Goal: Task Accomplishment & Management: Use online tool/utility

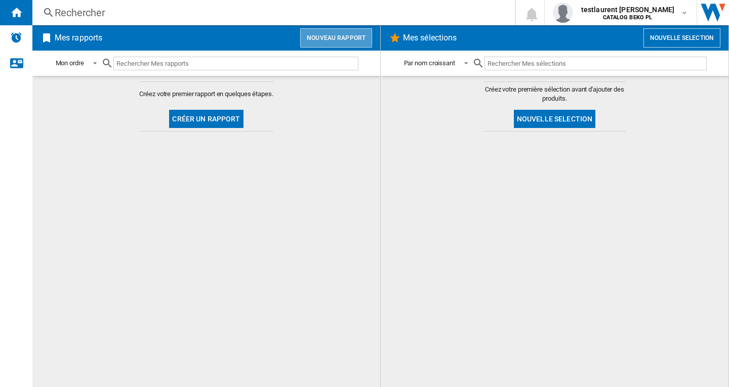
click at [334, 33] on button "Nouveau rapport" at bounding box center [336, 37] width 72 height 19
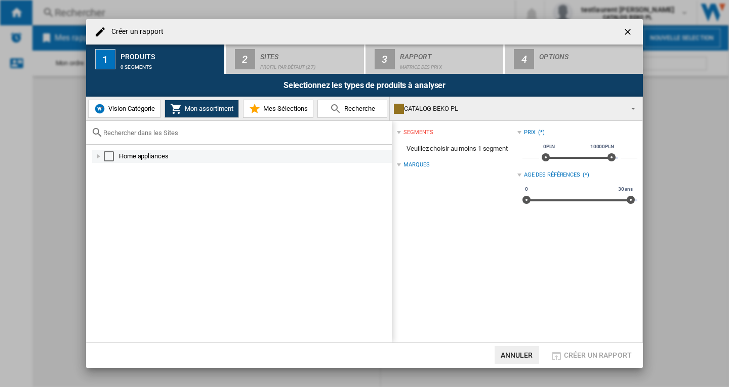
click at [109, 156] on div "Select" at bounding box center [109, 156] width 10 height 10
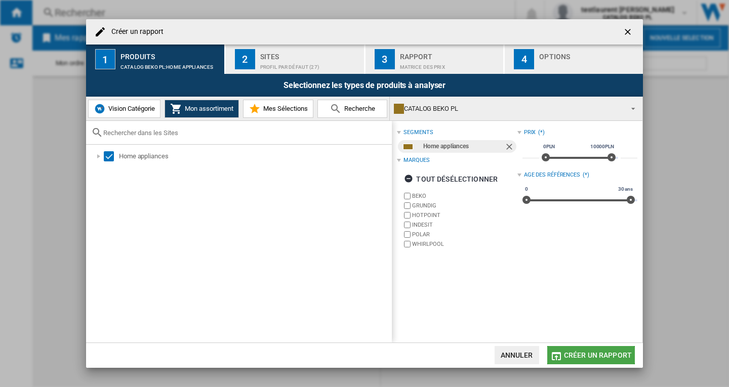
click at [580, 353] on span "Créer un rapport" at bounding box center [598, 355] width 68 height 8
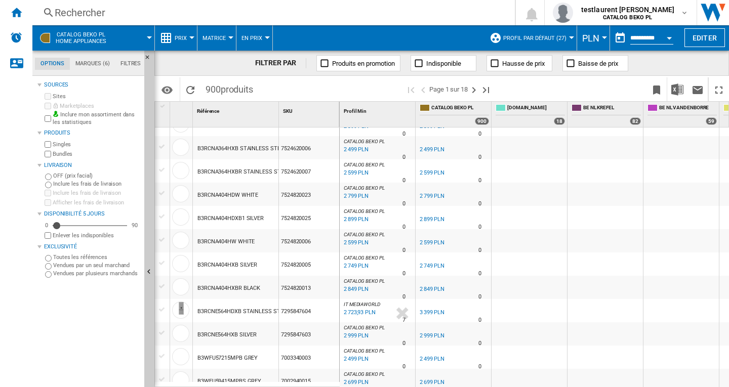
scroll to position [101, 0]
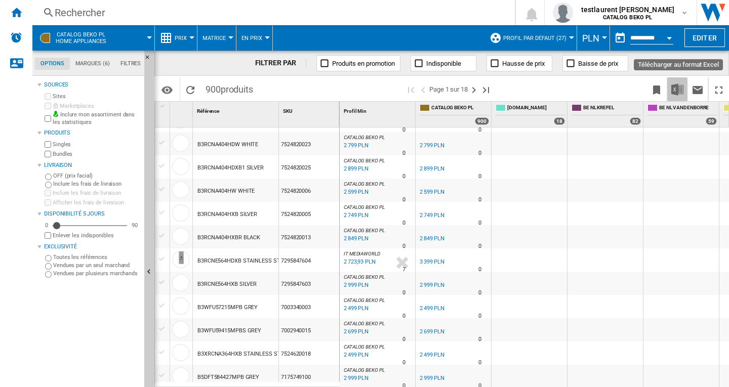
click at [676, 91] on img "Télécharger au format Excel" at bounding box center [677, 90] width 12 height 12
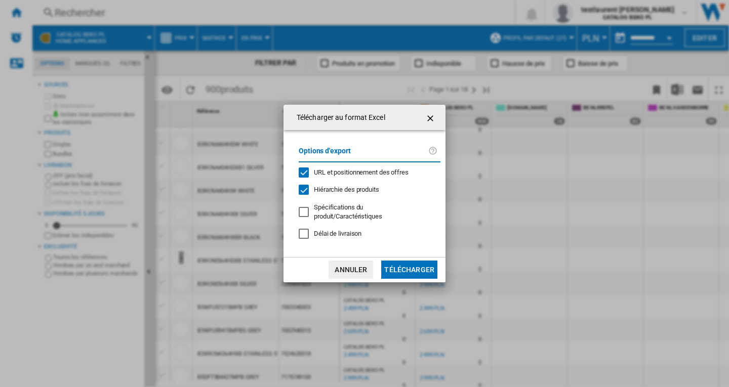
click at [407, 261] on button "Télécharger" at bounding box center [409, 270] width 56 height 18
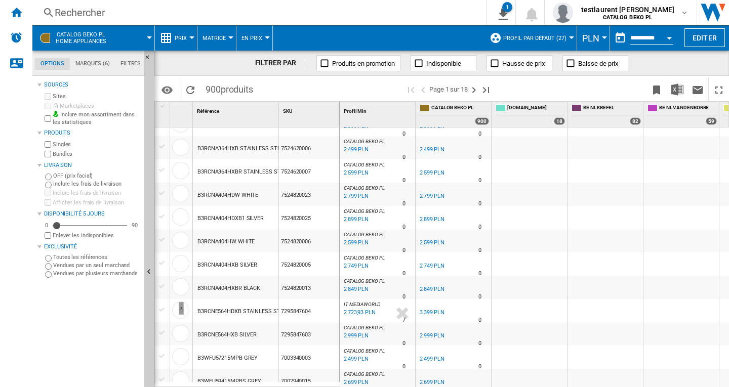
scroll to position [0, 0]
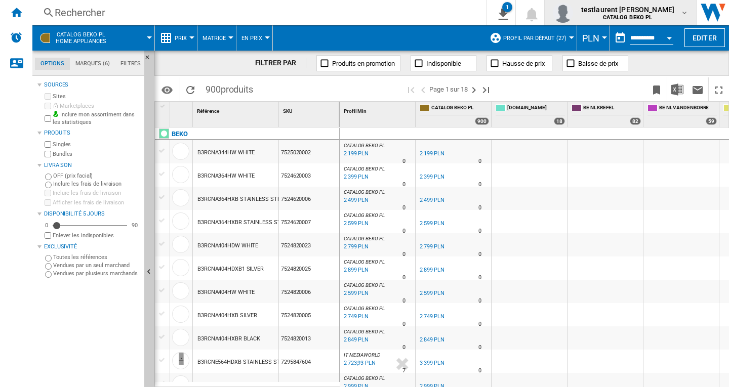
click at [652, 16] on b "CATALOG BEKO PL" at bounding box center [627, 17] width 49 height 7
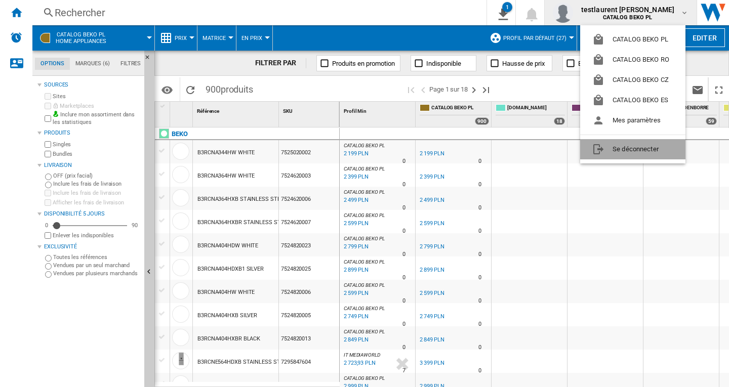
click at [627, 151] on button "Se déconnecter" at bounding box center [632, 149] width 105 height 20
